Goal: Transaction & Acquisition: Purchase product/service

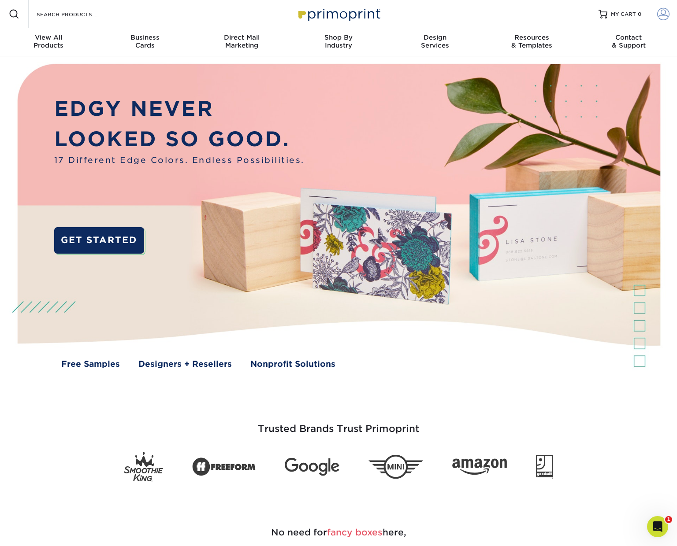
click at [659, 13] on span at bounding box center [663, 14] width 12 height 12
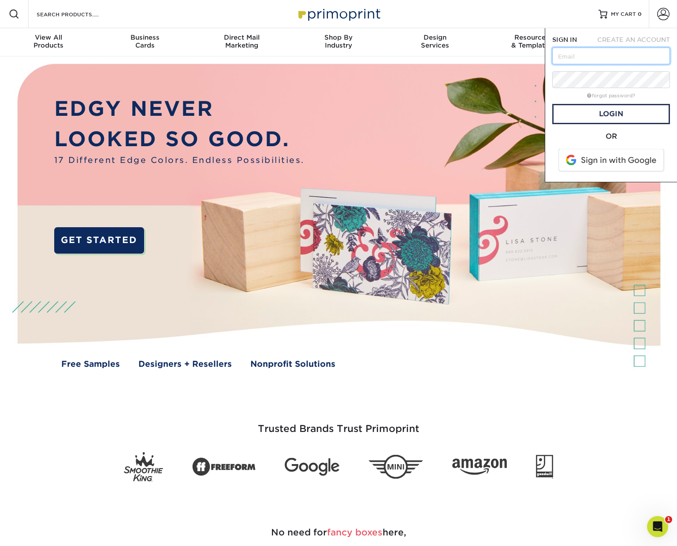
type input "kellyjokorman@mac.com"
click at [616, 114] on link "Login" at bounding box center [611, 114] width 118 height 20
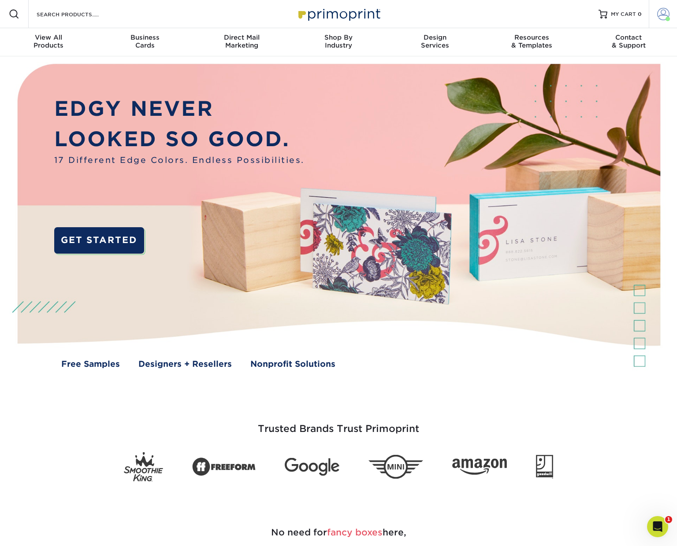
click at [663, 14] on span at bounding box center [663, 14] width 12 height 12
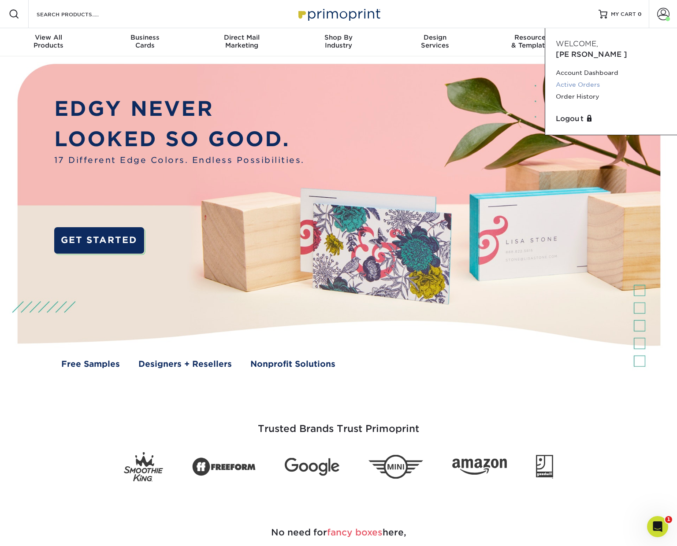
click at [582, 79] on link "Active Orders" at bounding box center [611, 85] width 111 height 12
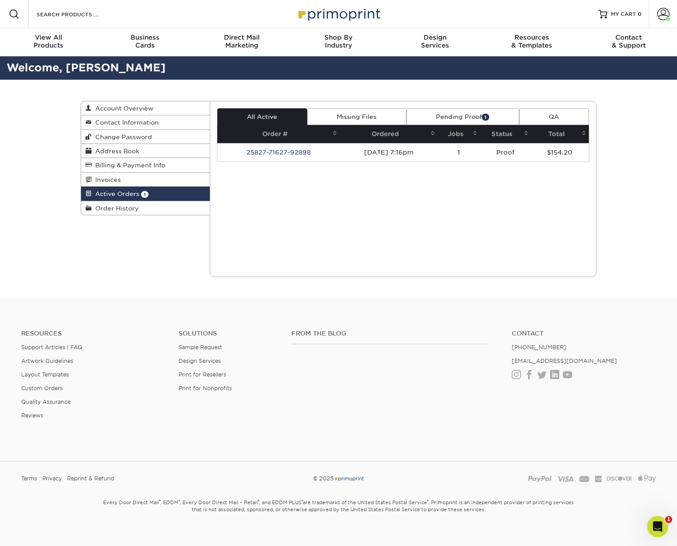
click at [297, 153] on td "25827-71627-92898" at bounding box center [278, 152] width 123 height 19
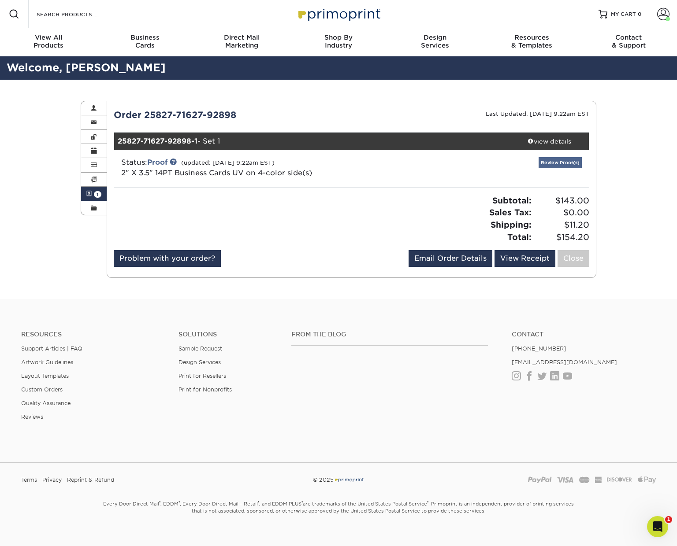
click at [561, 163] on link "Review Proof(s)" at bounding box center [559, 162] width 43 height 11
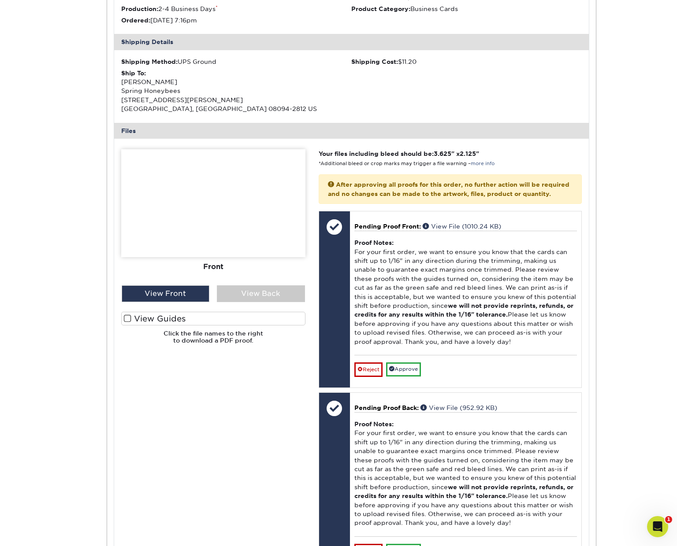
scroll to position [243, 0]
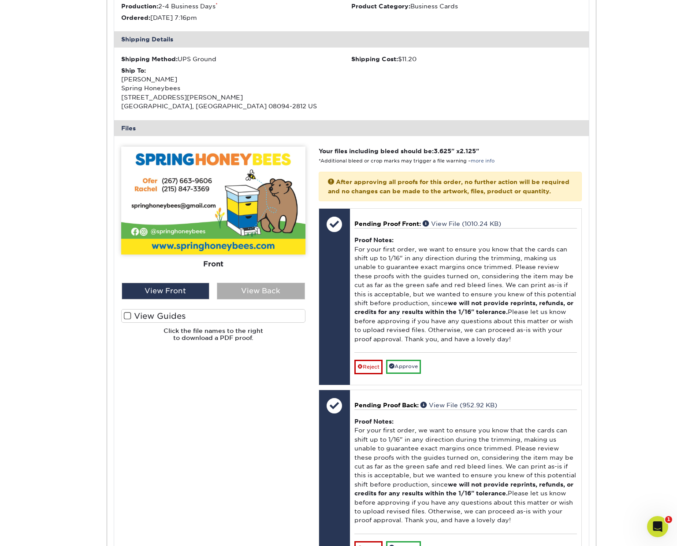
click at [244, 287] on div "View Back" at bounding box center [261, 291] width 88 height 17
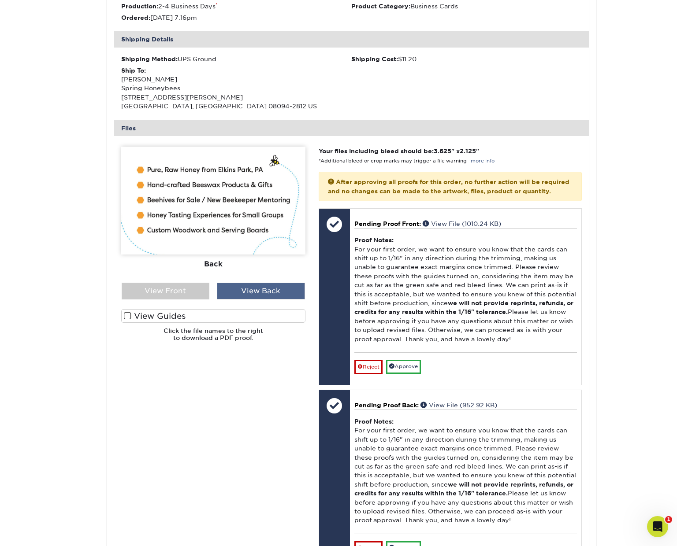
scroll to position [244, 0]
click at [127, 311] on span at bounding box center [127, 315] width 7 height 8
click at [0, 0] on input "View Guides" at bounding box center [0, 0] width 0 height 0
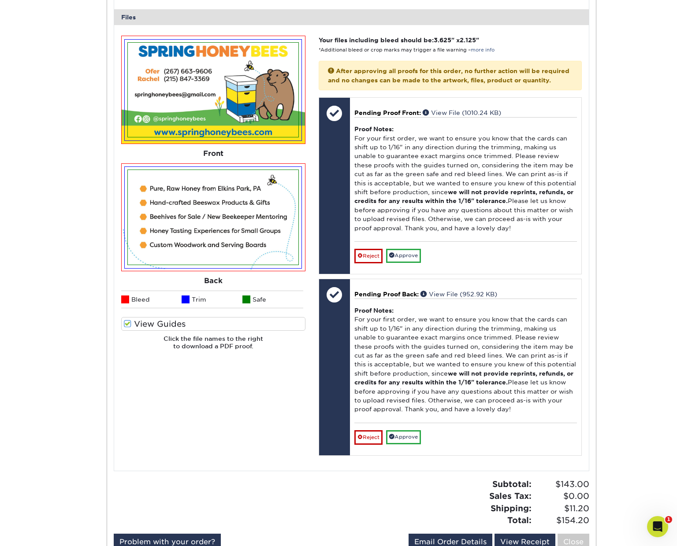
scroll to position [355, 0]
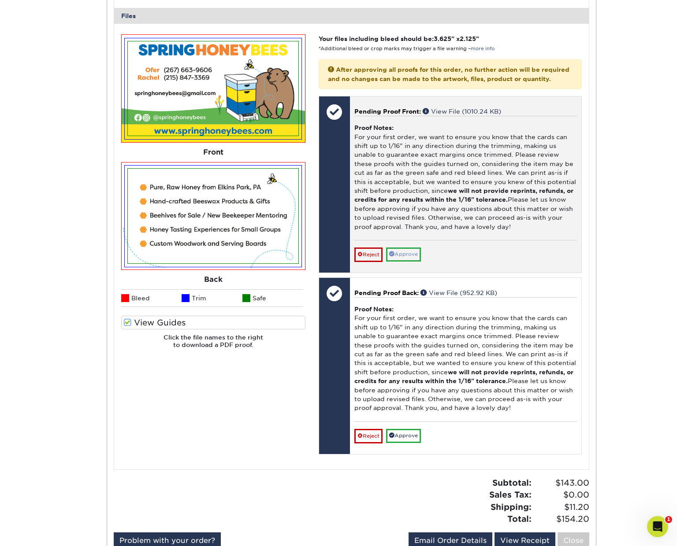
click at [414, 248] on link "Approve" at bounding box center [403, 255] width 35 height 14
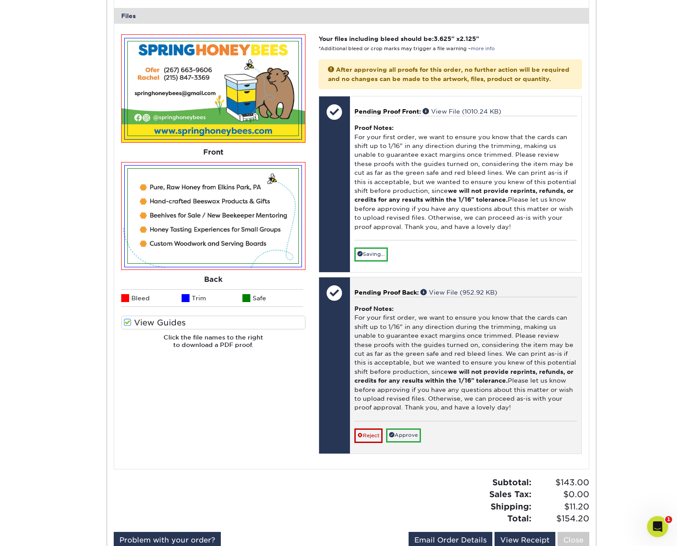
scroll to position [353, 0]
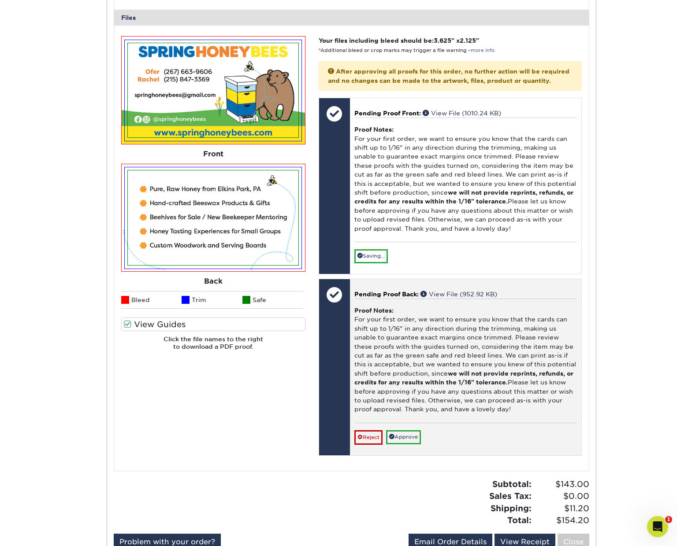
click at [406, 430] on link "Approve" at bounding box center [403, 437] width 35 height 14
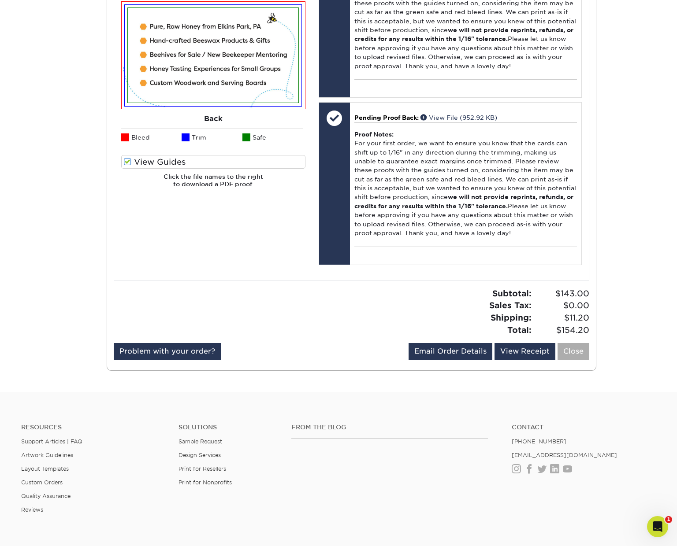
scroll to position [517, 0]
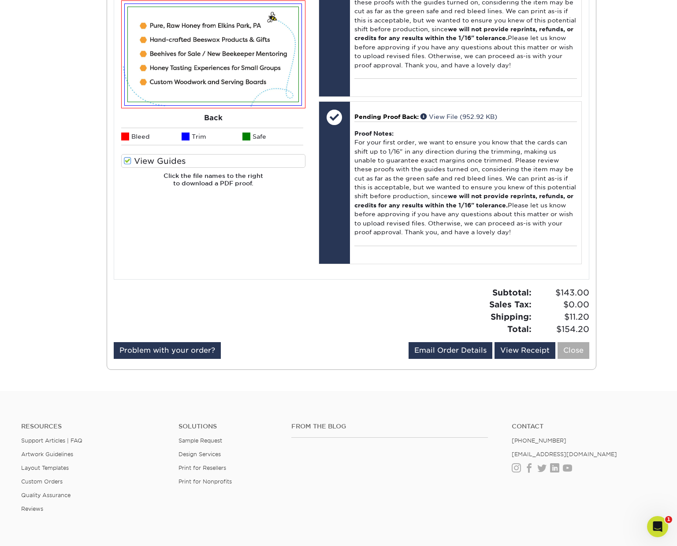
click at [571, 342] on link "Close" at bounding box center [573, 350] width 32 height 17
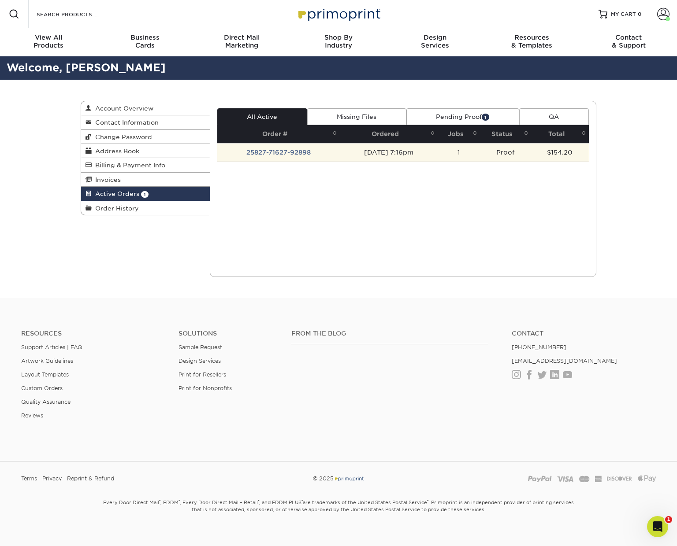
click at [512, 151] on td "Proof" at bounding box center [505, 152] width 51 height 19
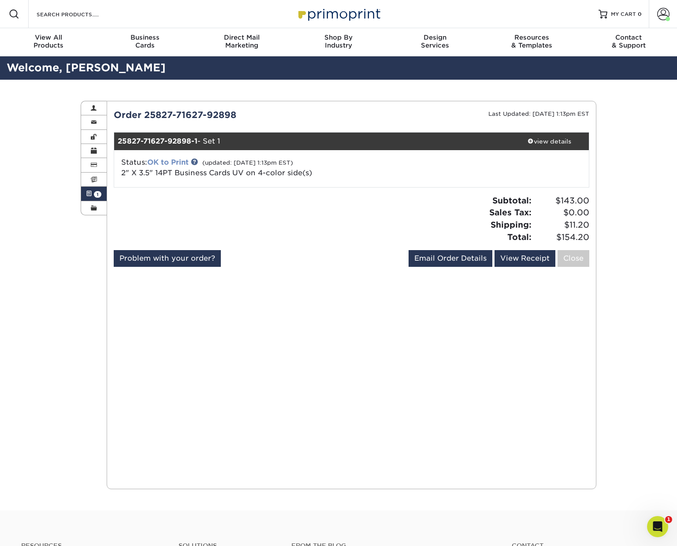
click at [171, 161] on link "OK to Print" at bounding box center [167, 162] width 41 height 8
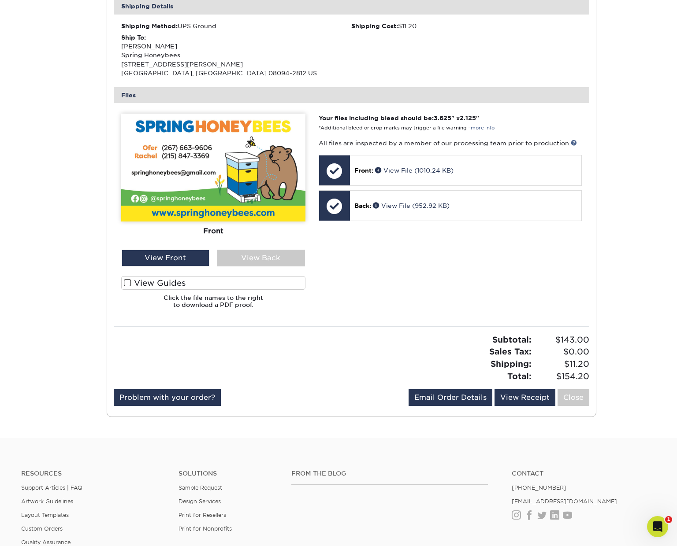
scroll to position [276, 0]
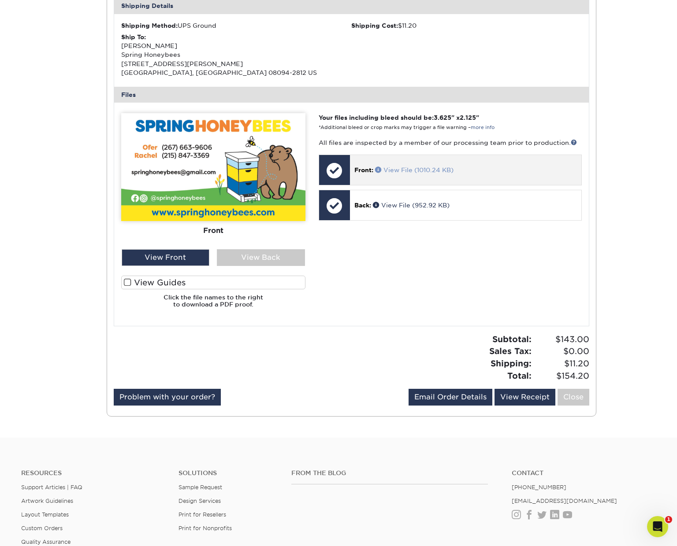
click at [402, 167] on link "View File (1010.24 KB)" at bounding box center [414, 170] width 78 height 7
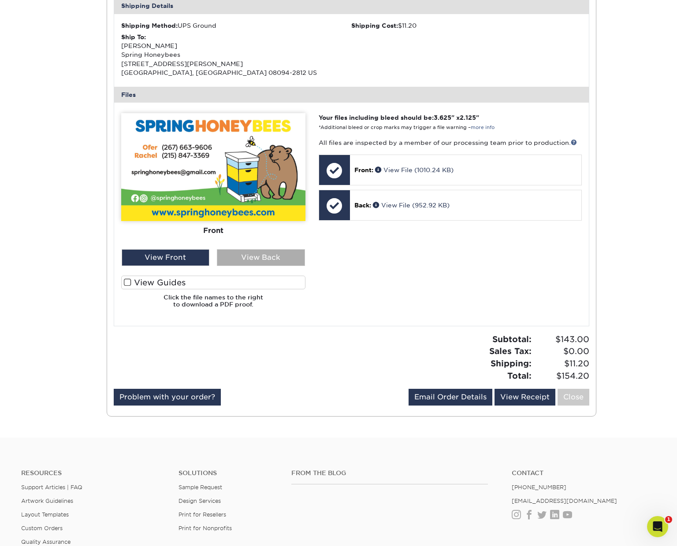
click at [285, 253] on div "View Back" at bounding box center [261, 257] width 88 height 17
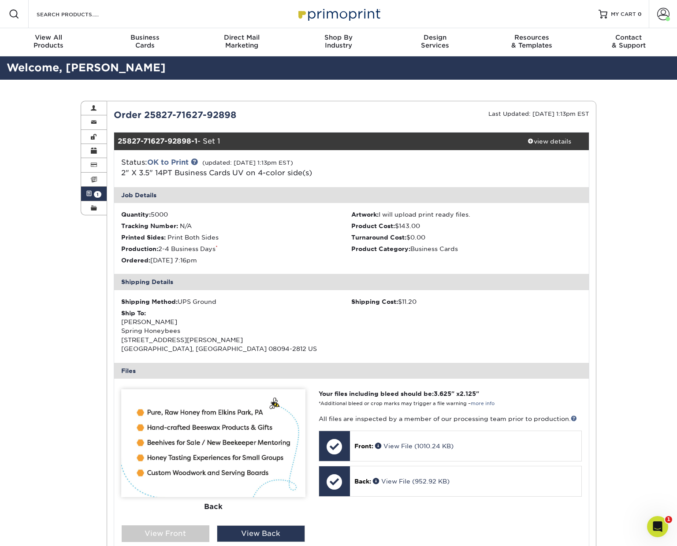
scroll to position [0, 0]
click at [180, 161] on link "OK to Print" at bounding box center [167, 162] width 41 height 8
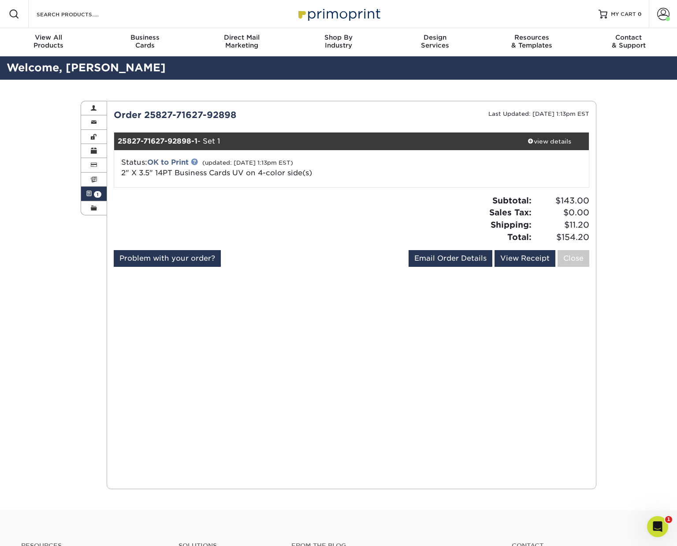
click at [197, 161] on link at bounding box center [194, 161] width 7 height 7
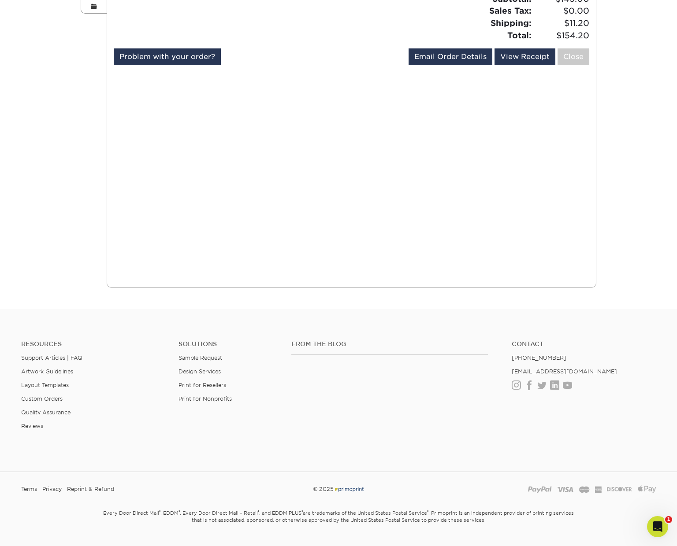
scroll to position [204, 0]
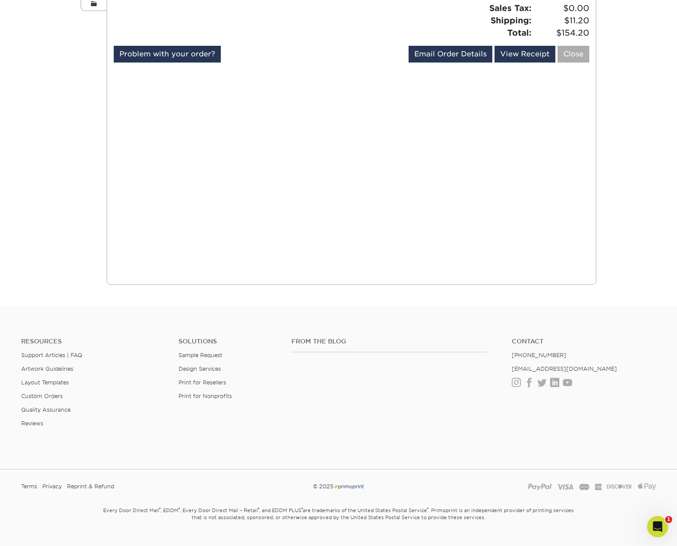
click at [572, 52] on link "Close" at bounding box center [573, 54] width 32 height 17
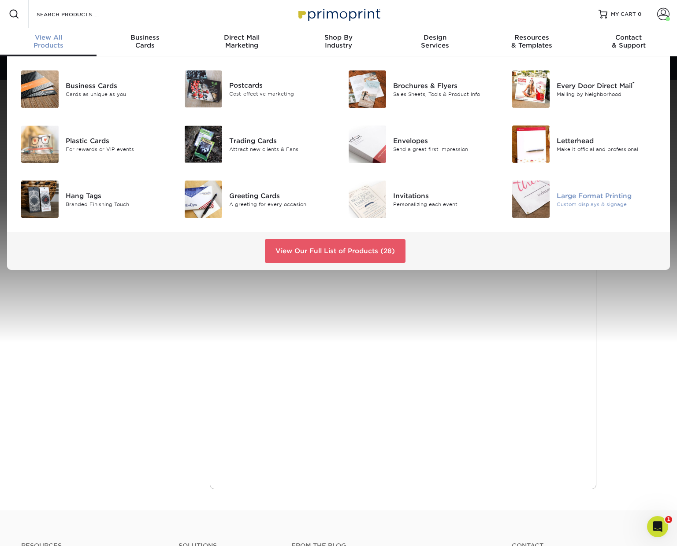
click at [597, 199] on div "Large Format Printing" at bounding box center [607, 196] width 103 height 10
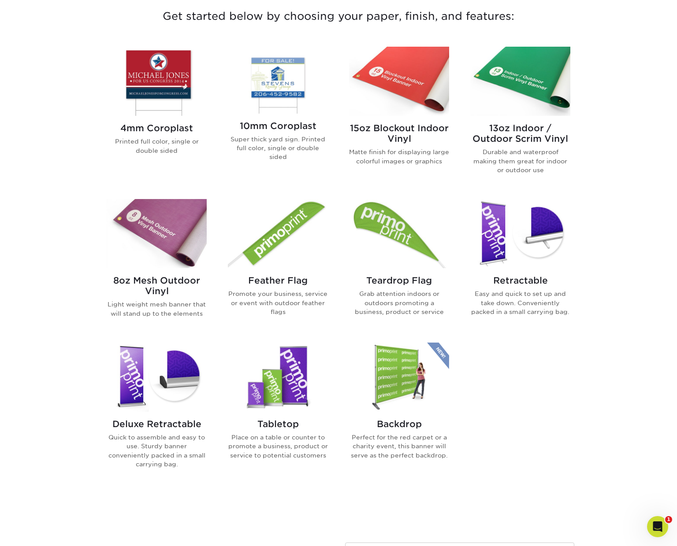
scroll to position [341, 0]
click at [291, 376] on img at bounding box center [278, 377] width 100 height 69
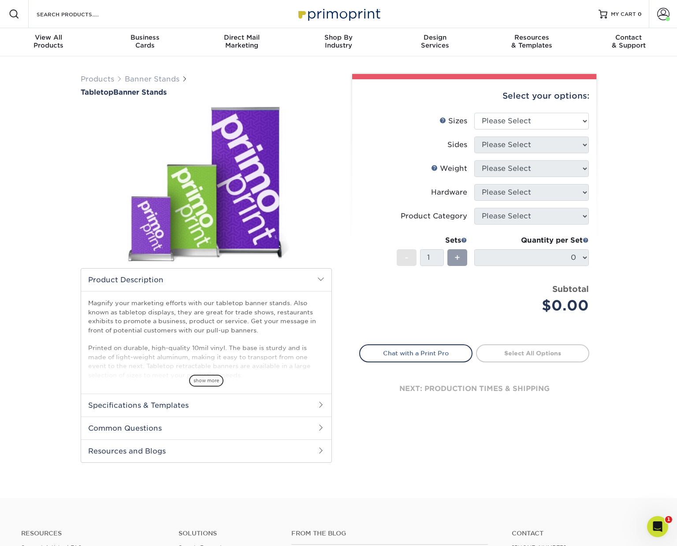
click at [209, 379] on span "show more" at bounding box center [206, 381] width 34 height 12
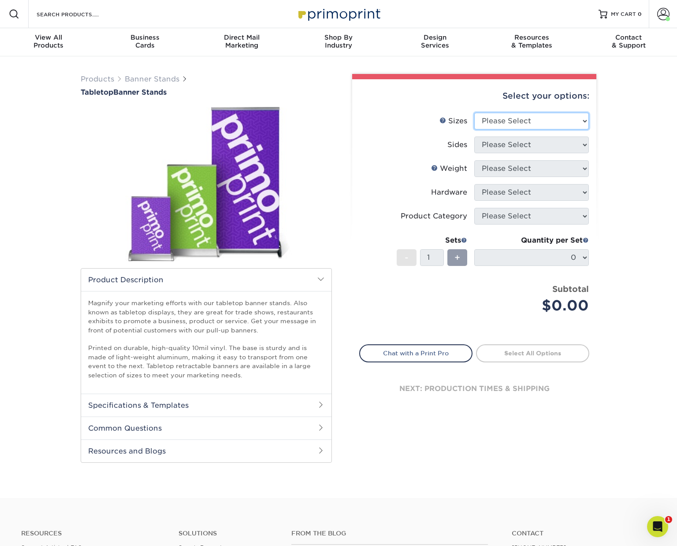
select select "11.00x17.00"
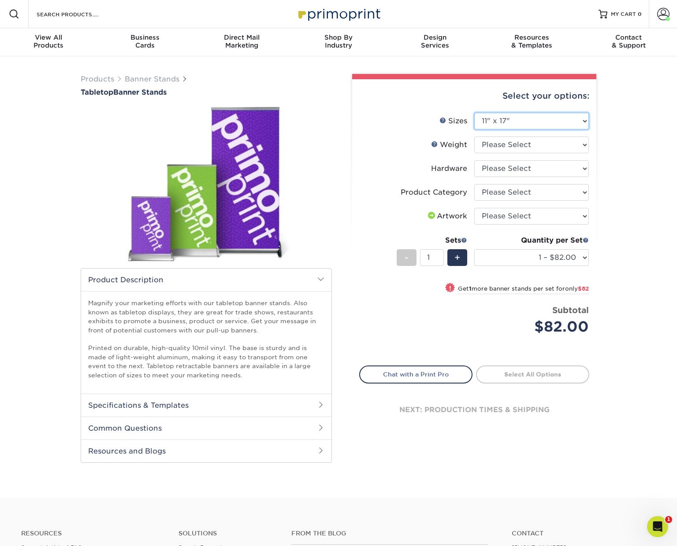
scroll to position [0, 0]
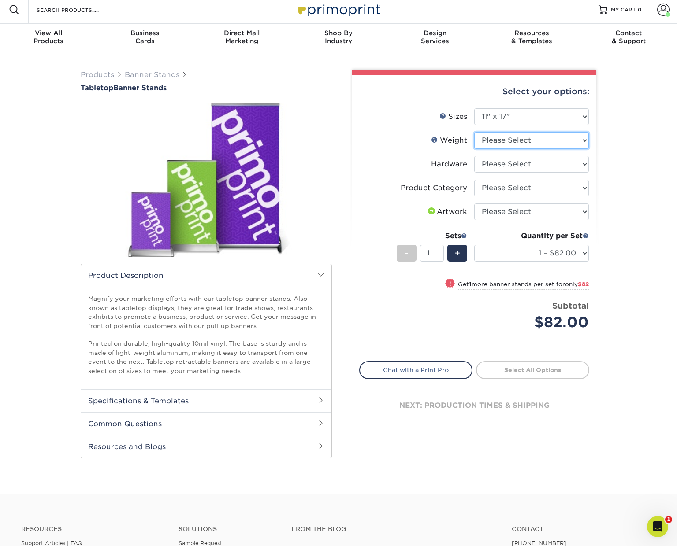
select select "10MILINDOOR"
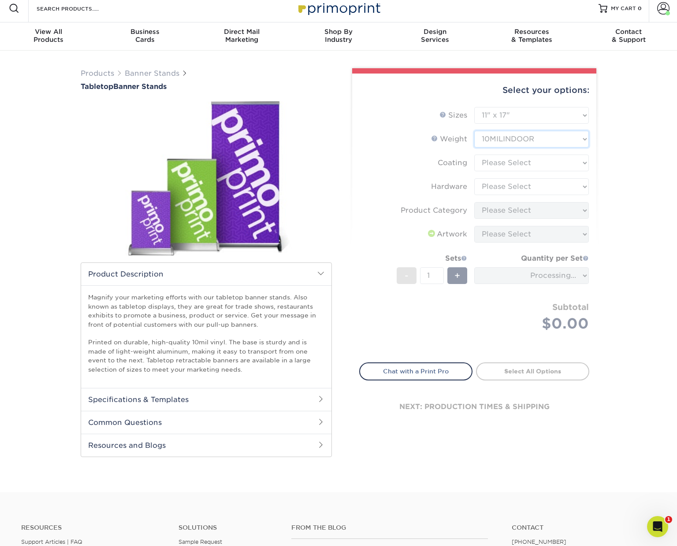
scroll to position [6, 0]
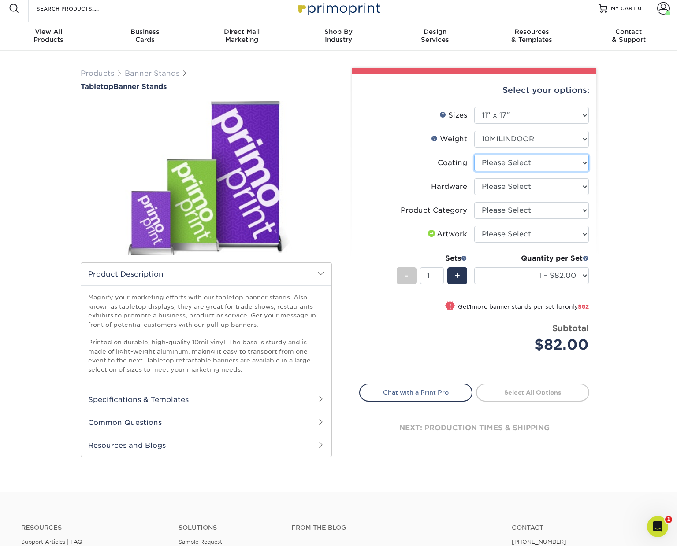
select select "3e7618de-abca-4bda-9f97-8b9129e913d8"
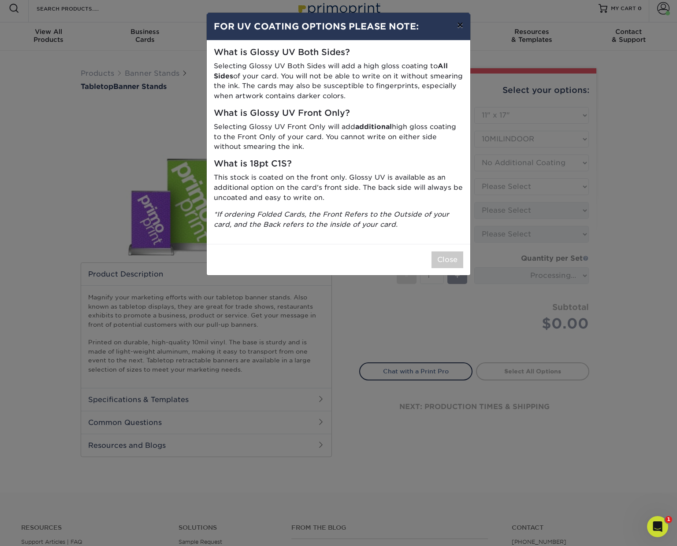
click at [462, 30] on button "×" at bounding box center [460, 25] width 20 height 25
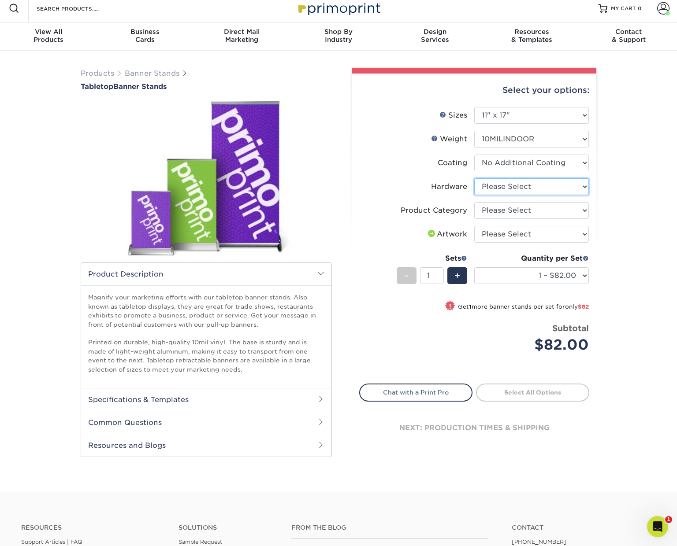
select select "c0bd27e5-75e7-4051-a58e-3fd99854861a"
select select "b0e3af40-0f6d-42a1-a58f-50af6eb89cf4"
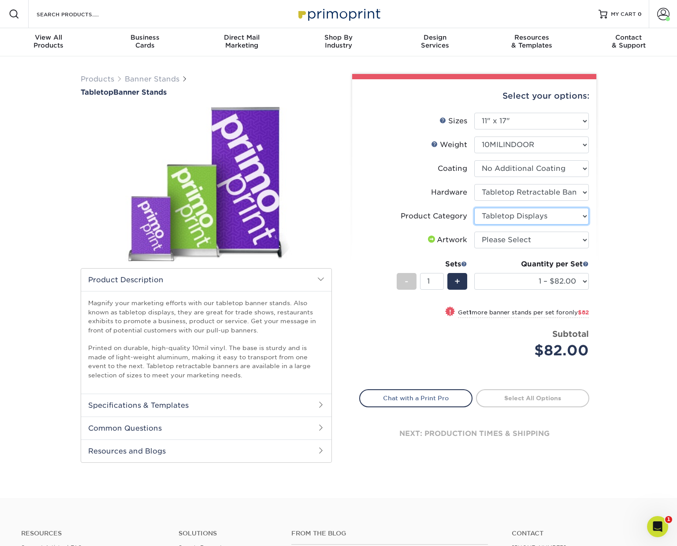
scroll to position [0, 0]
select select "15.75x32.00"
select select "-1"
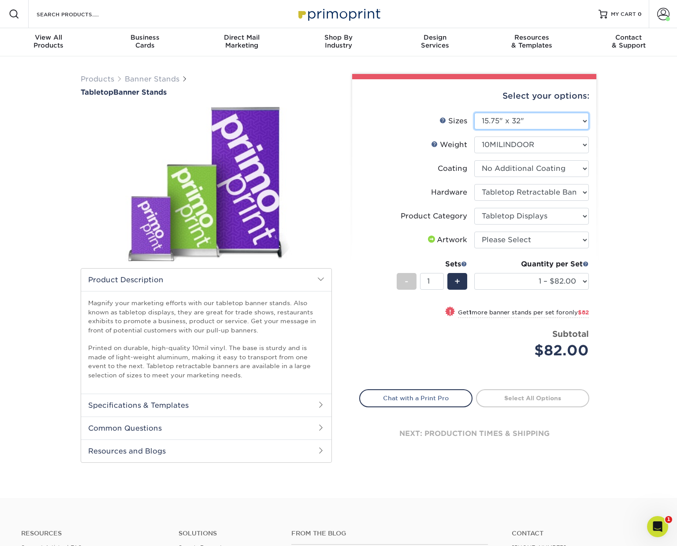
select select "-1"
